Goal: Transaction & Acquisition: Download file/media

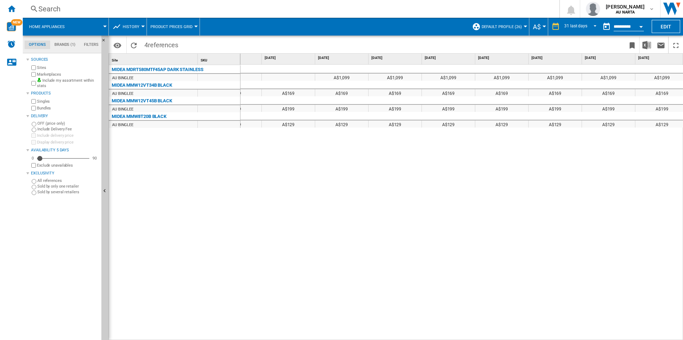
scroll to position [0, 1256]
drag, startPoint x: 327, startPoint y: 147, endPoint x: 316, endPoint y: 144, distance: 10.9
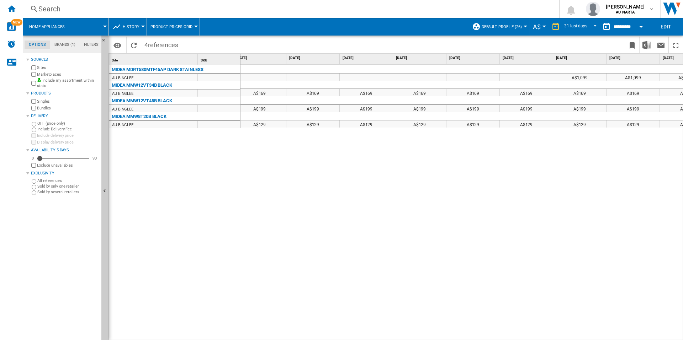
scroll to position [0, 0]
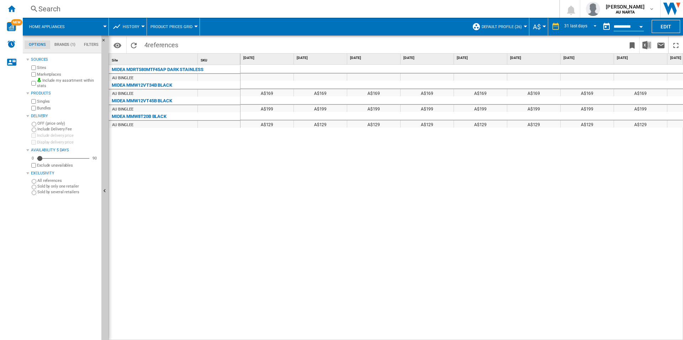
drag, startPoint x: 301, startPoint y: 144, endPoint x: 227, endPoint y: 143, distance: 74.4
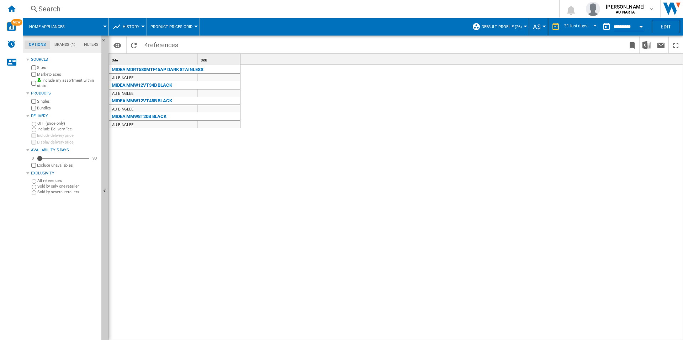
scroll to position [0, 1265]
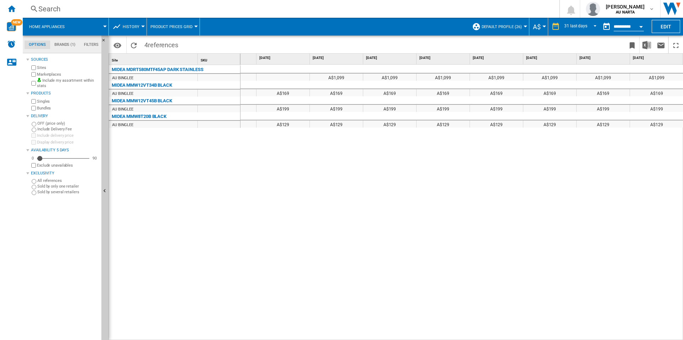
drag, startPoint x: 253, startPoint y: 142, endPoint x: 563, endPoint y: 137, distance: 310.6
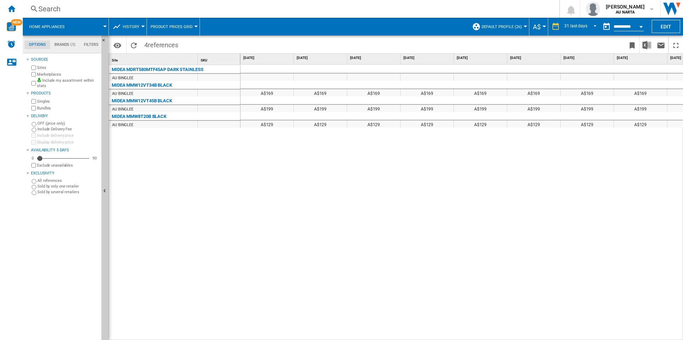
drag, startPoint x: 607, startPoint y: 142, endPoint x: 345, endPoint y: 145, distance: 262.2
click at [588, 32] on md-select-value "31 last days" at bounding box center [582, 26] width 36 height 11
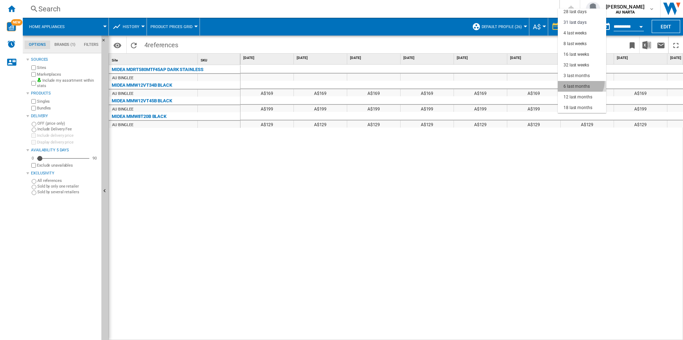
click at [580, 81] on md-option "6 last months" at bounding box center [582, 86] width 48 height 11
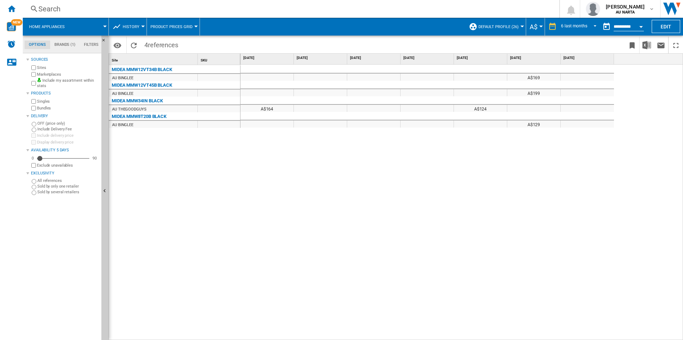
drag, startPoint x: 603, startPoint y: 146, endPoint x: 446, endPoint y: 145, distance: 156.9
click at [185, 173] on div "MIDEA MMW12VT34B BLACK AU [GEOGRAPHIC_DATA] MIDEA MMW12VT45B BLACK AU [GEOGRAPH…" at bounding box center [175, 201] width 132 height 272
click at [580, 30] on md-select-value "6 last months" at bounding box center [579, 26] width 39 height 11
click at [580, 42] on md-option "8 last weeks" at bounding box center [580, 37] width 50 height 11
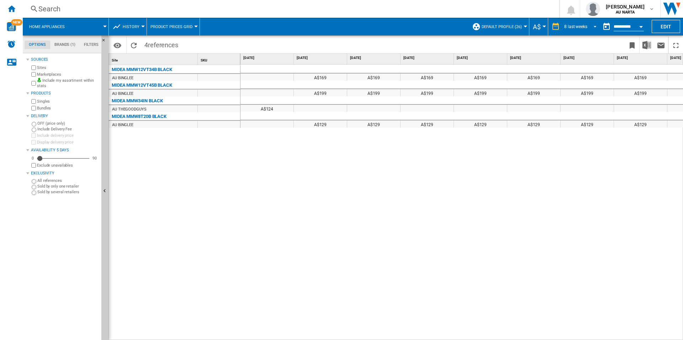
click at [579, 32] on div "8 last weeks 1 day 7 last days 14 last days 21 last days 28 last days 31 last d…" at bounding box center [573, 27] width 51 height 18
click at [576, 28] on div "8 last weeks" at bounding box center [575, 26] width 23 height 5
click at [576, 16] on div "31 last days" at bounding box center [574, 17] width 23 height 6
click at [175, 69] on div "MIDEA MDRT580MTF45AP DARK STAINLESS" at bounding box center [158, 69] width 92 height 9
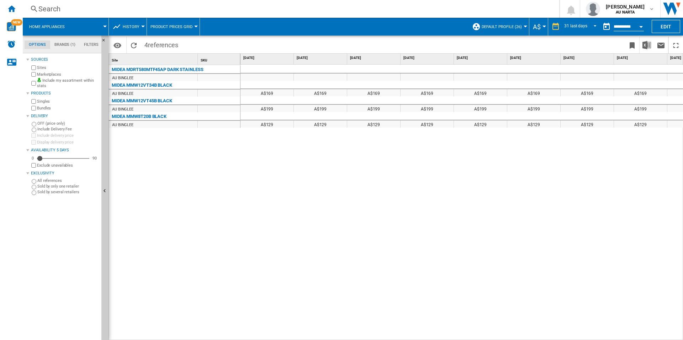
click at [175, 69] on div "MIDEA MDRT580MTF45AP DARK STAINLESS" at bounding box center [158, 69] width 92 height 9
click at [317, 142] on div "A$169 A$169 A$169 A$169 A$169 A$169 A$169 A$169 A$169 A$169 A$169 A$169 A$169 A…" at bounding box center [462, 203] width 443 height 276
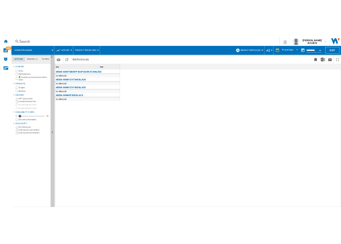
scroll to position [0, 1265]
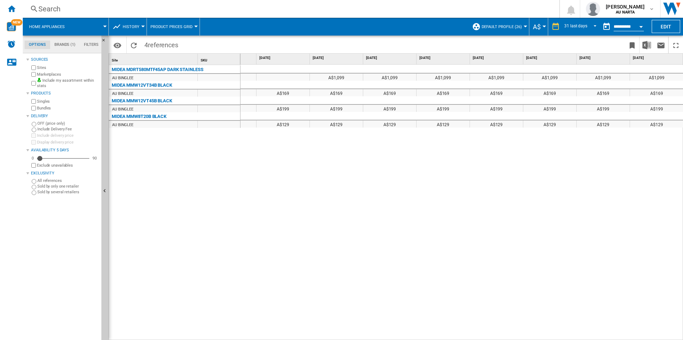
drag, startPoint x: 340, startPoint y: 154, endPoint x: 547, endPoint y: 137, distance: 207.8
click at [524, 30] on button "Default profile (26)" at bounding box center [504, 27] width 44 height 18
click at [524, 30] on md-backdrop at bounding box center [341, 170] width 683 height 340
click at [663, 24] on button "Edit" at bounding box center [666, 26] width 28 height 13
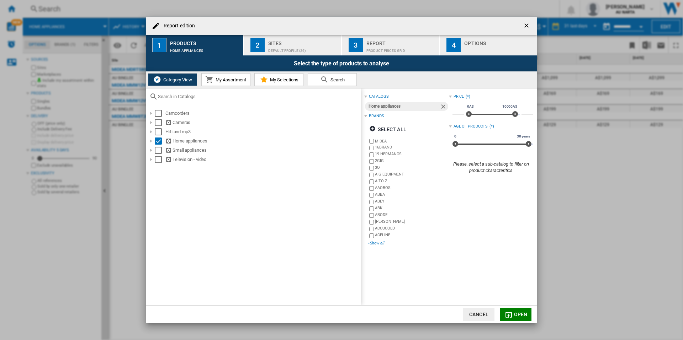
click at [376, 243] on div "+Show all" at bounding box center [408, 243] width 81 height 5
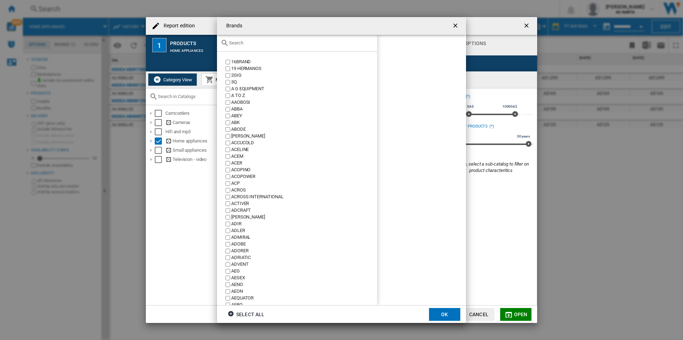
click at [270, 43] on input "Brands 16BRAND ..." at bounding box center [301, 42] width 144 height 5
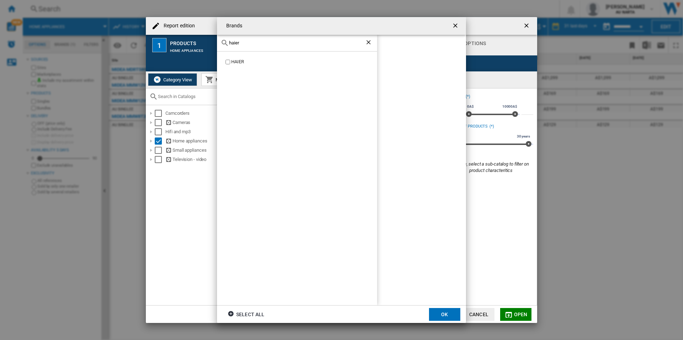
type input "haier"
click at [445, 312] on button "OK" at bounding box center [444, 314] width 31 height 13
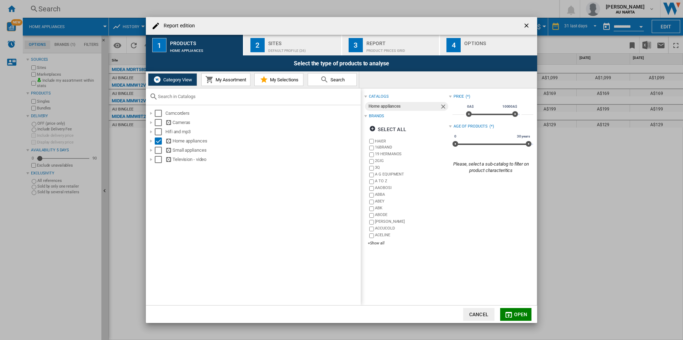
click at [520, 311] on button "Open" at bounding box center [515, 314] width 31 height 13
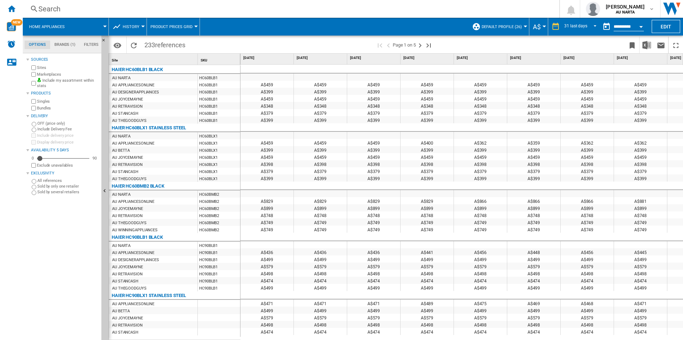
drag, startPoint x: 588, startPoint y: 39, endPoint x: 599, endPoint y: 41, distance: 11.5
click at [588, 39] on span at bounding box center [531, 45] width 187 height 17
click at [653, 46] on button "Download in Excel" at bounding box center [647, 45] width 14 height 17
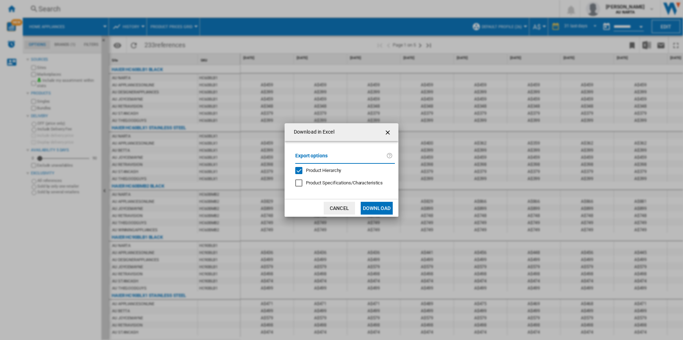
click at [372, 205] on button "Download" at bounding box center [377, 208] width 32 height 13
